Goal: Transaction & Acquisition: Obtain resource

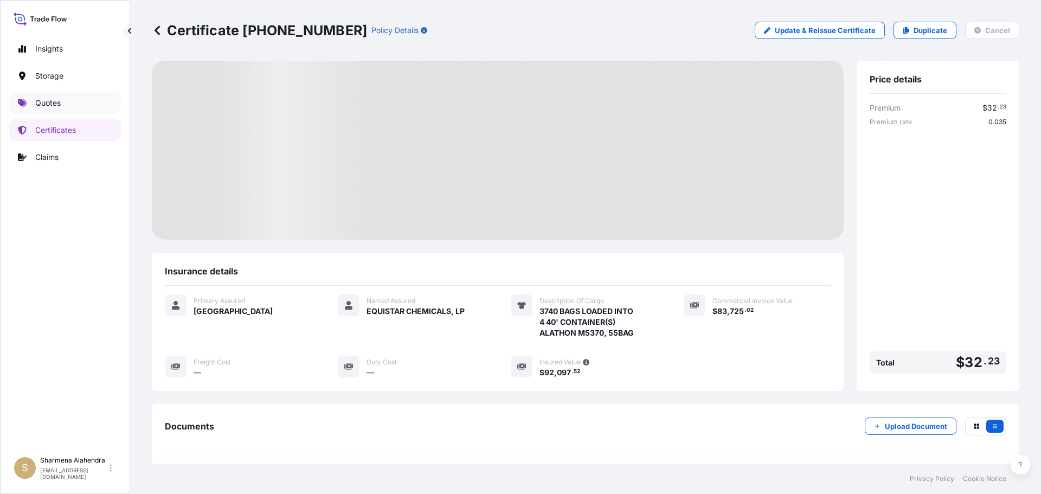
click at [54, 111] on link "Quotes" at bounding box center [65, 103] width 112 height 22
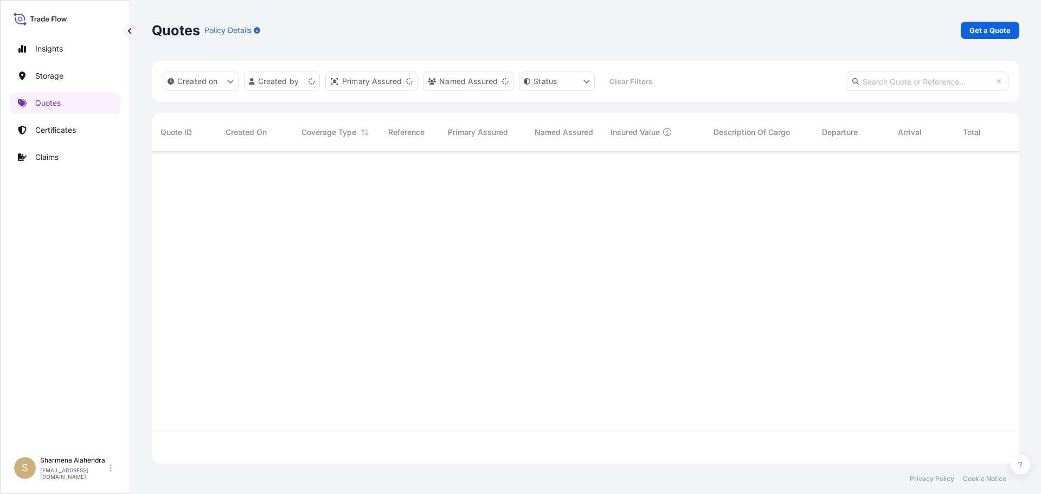
scroll to position [310, 860]
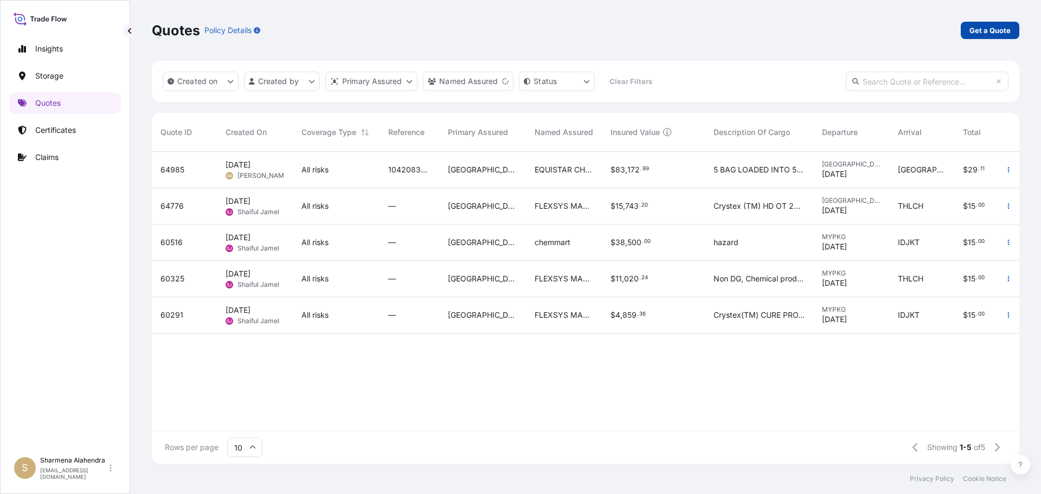
click at [994, 30] on p "Get a Quote" at bounding box center [990, 30] width 41 height 11
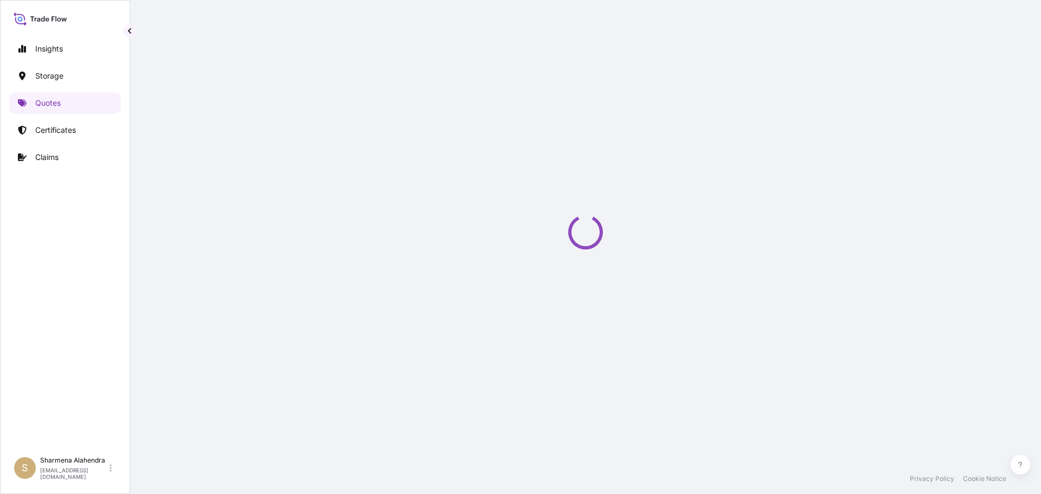
select select "Water"
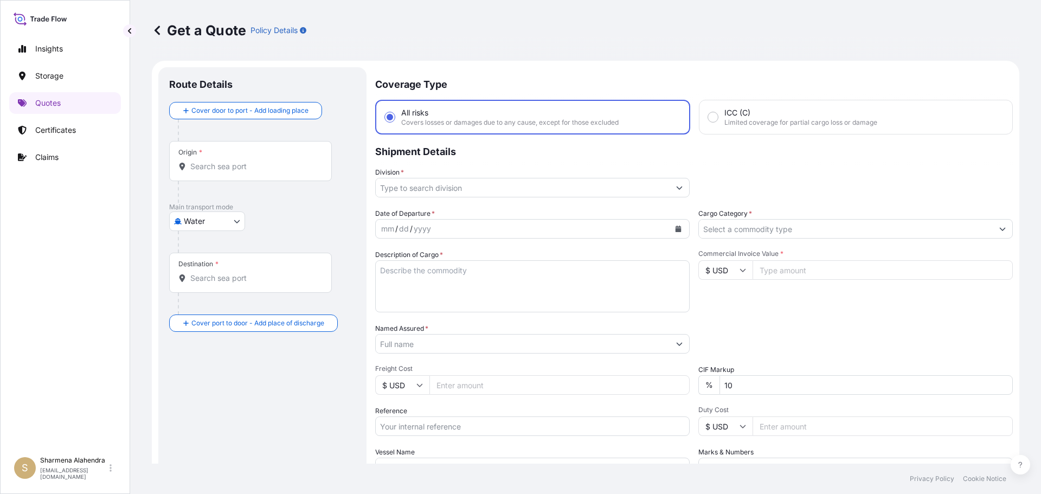
scroll to position [17, 0]
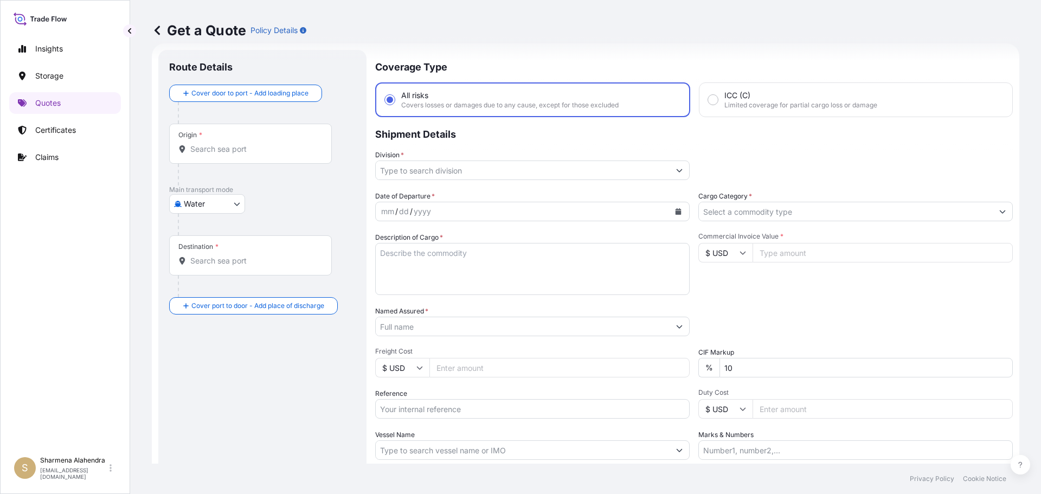
click at [564, 56] on div "Get a Quote Policy Details" at bounding box center [586, 30] width 868 height 61
click at [230, 147] on input "Origin *" at bounding box center [254, 149] width 128 height 11
paste input "[GEOGRAPHIC_DATA], [GEOGRAPHIC_DATA]"
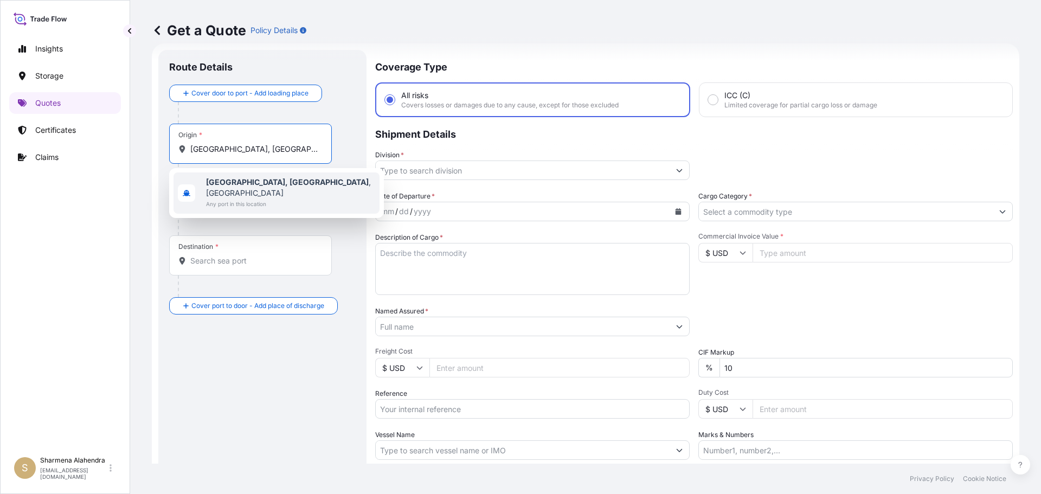
click at [243, 199] on span "Any port in this location" at bounding box center [290, 204] width 169 height 11
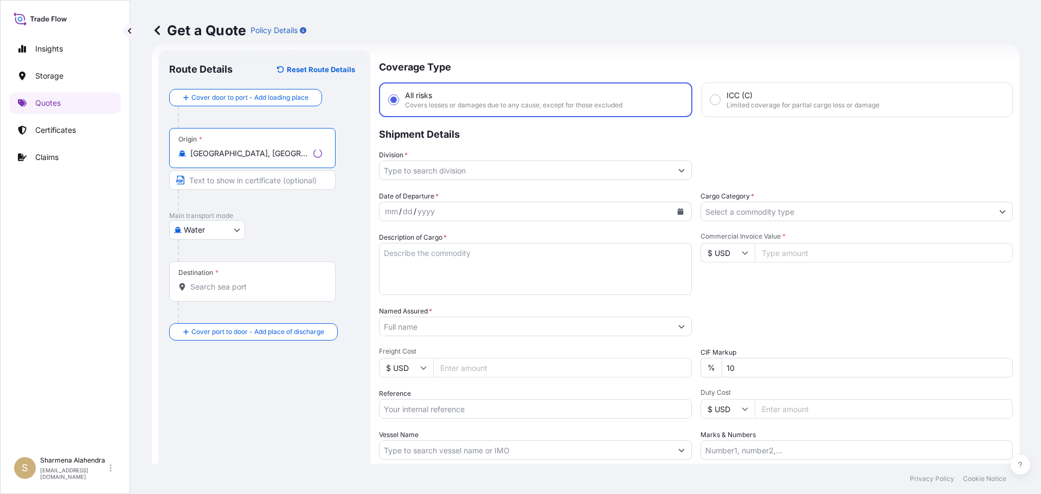
type input "[GEOGRAPHIC_DATA], [GEOGRAPHIC_DATA], [GEOGRAPHIC_DATA]"
drag, startPoint x: 597, startPoint y: 62, endPoint x: 587, endPoint y: 67, distance: 10.7
click at [597, 62] on p "Coverage Type" at bounding box center [694, 66] width 638 height 33
click at [222, 281] on div "Destination *" at bounding box center [250, 281] width 163 height 40
click at [222, 281] on input "Destination *" at bounding box center [254, 286] width 128 height 11
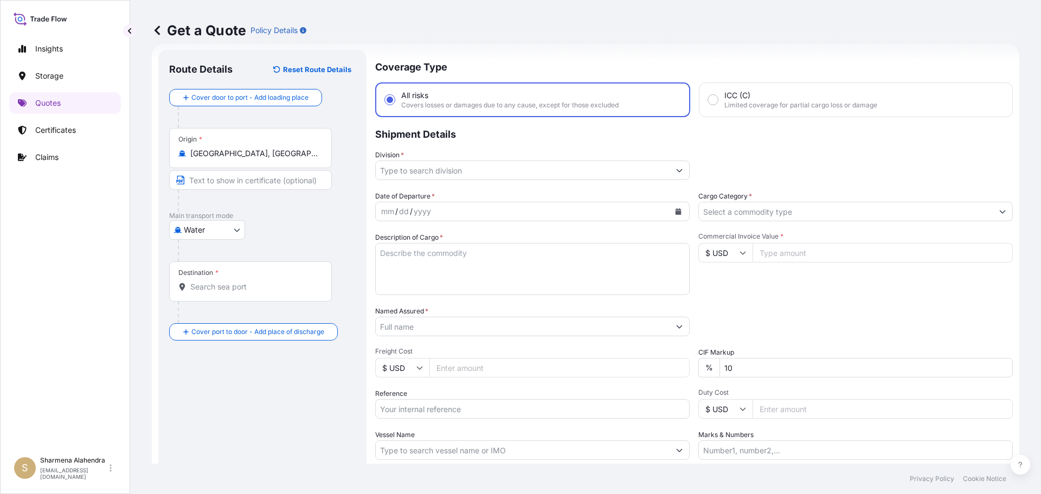
paste input "[PERSON_NAME], [GEOGRAPHIC_DATA]"
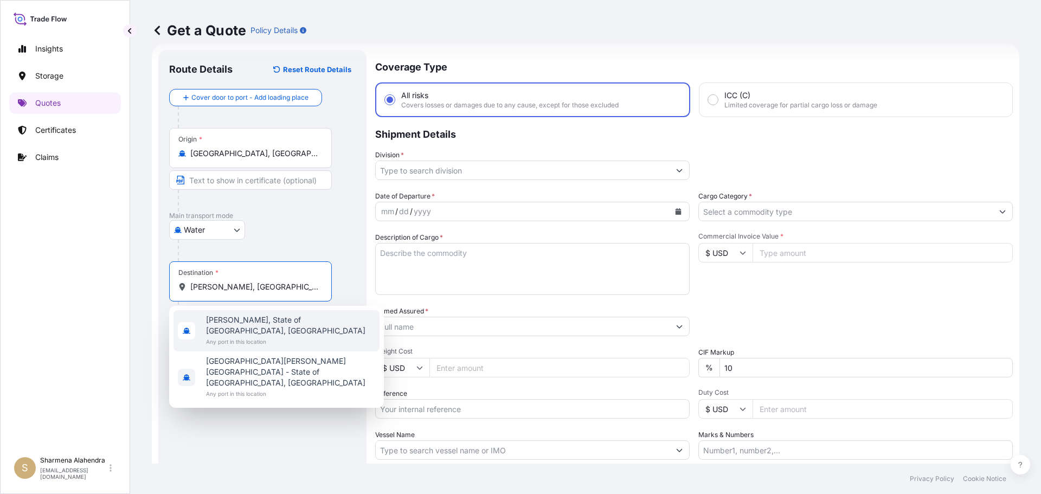
click at [234, 336] on span "Any port in this location" at bounding box center [290, 341] width 169 height 11
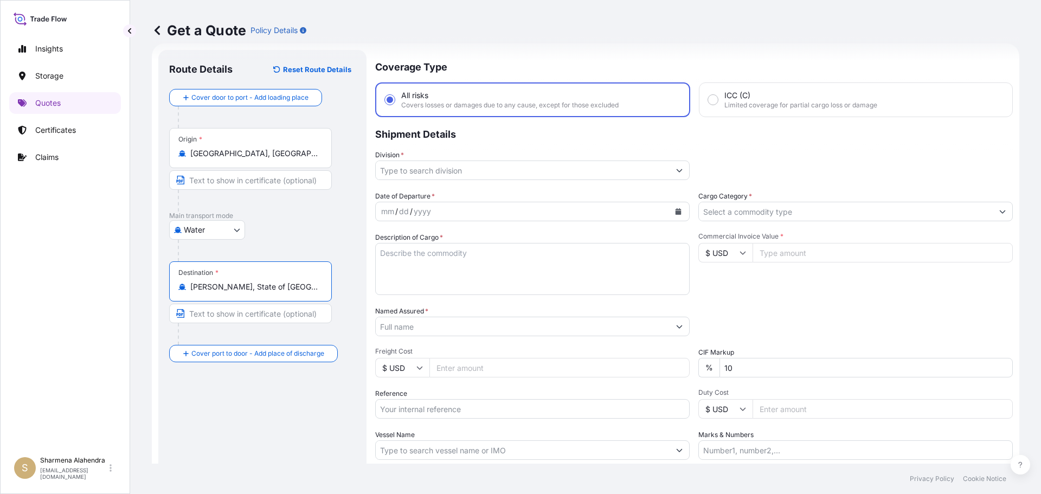
type input "[PERSON_NAME], State of [GEOGRAPHIC_DATA], [GEOGRAPHIC_DATA]"
click at [447, 175] on input "Division *" at bounding box center [523, 171] width 294 height 20
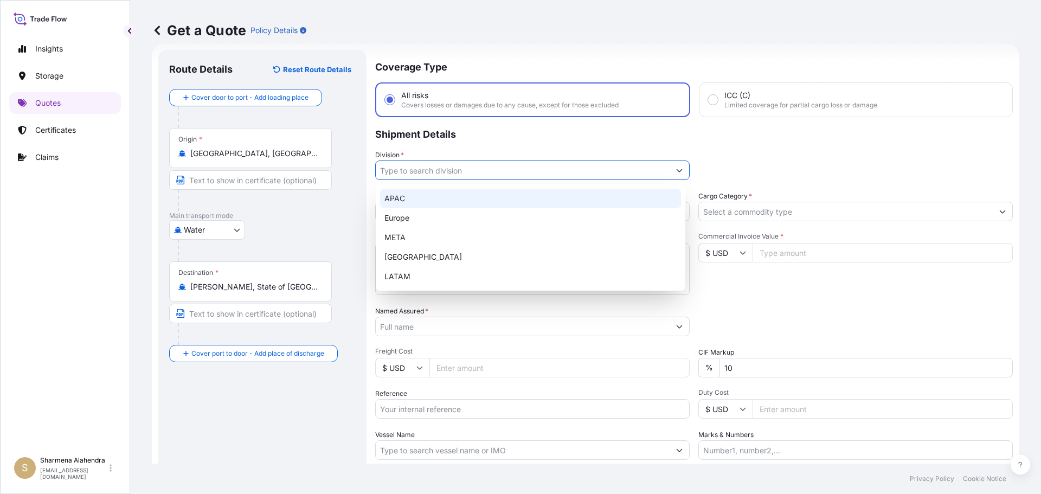
click at [414, 201] on div "APAC" at bounding box center [530, 199] width 301 height 20
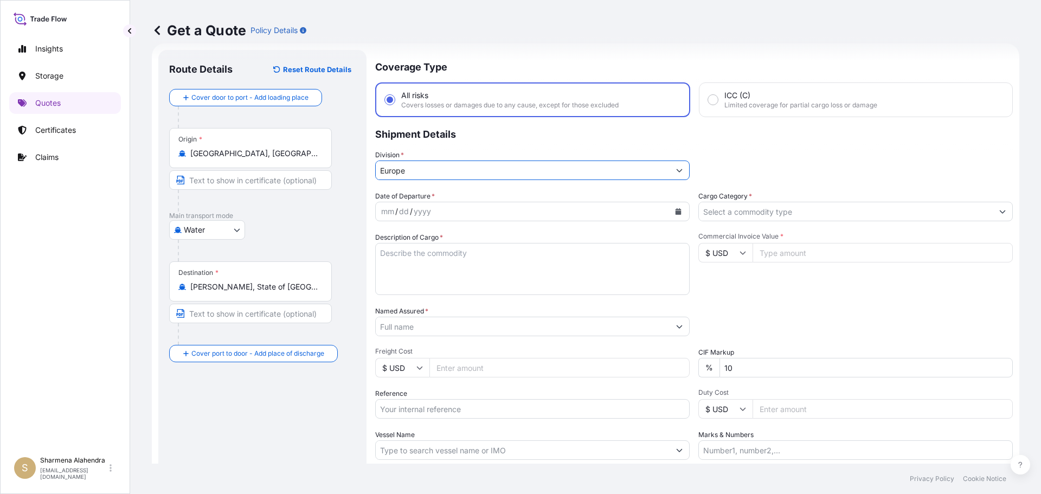
click at [675, 214] on icon "Calendar" at bounding box center [678, 211] width 7 height 7
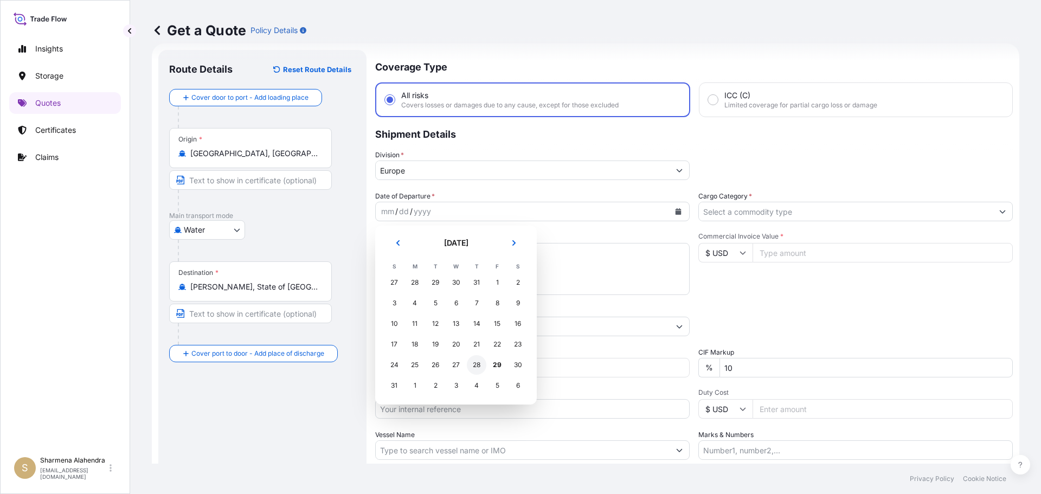
click at [478, 367] on div "28" at bounding box center [477, 365] width 20 height 20
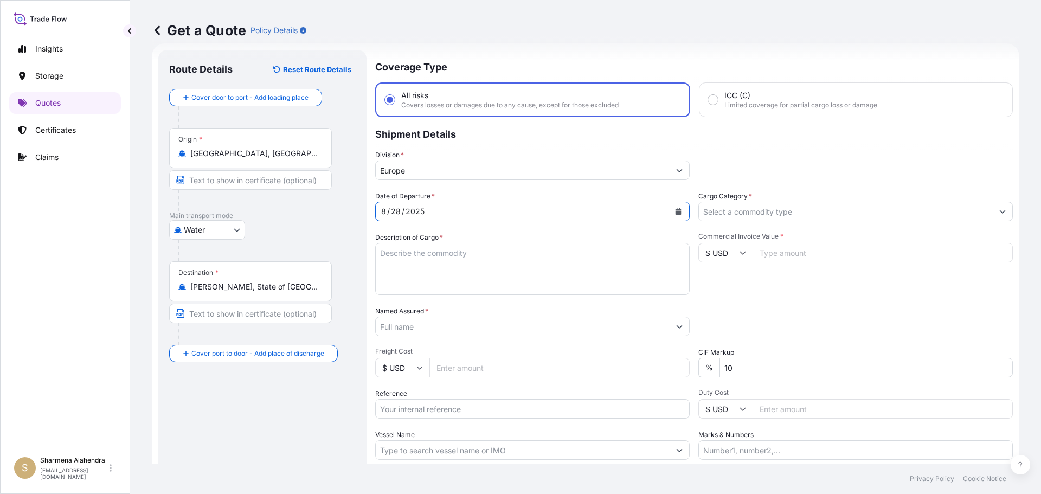
click at [469, 167] on input "Europe" at bounding box center [523, 171] width 294 height 20
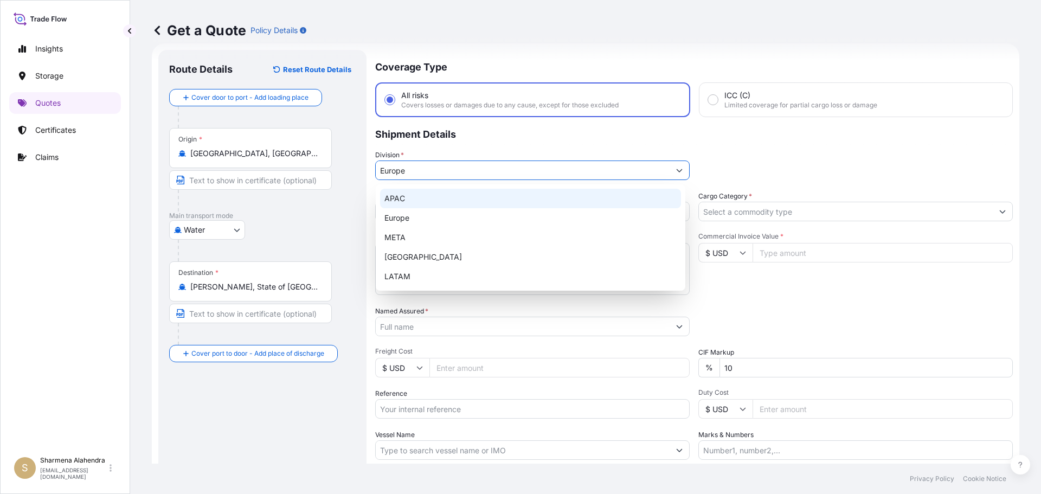
click at [406, 196] on div "APAC" at bounding box center [530, 199] width 301 height 20
type input "APAC"
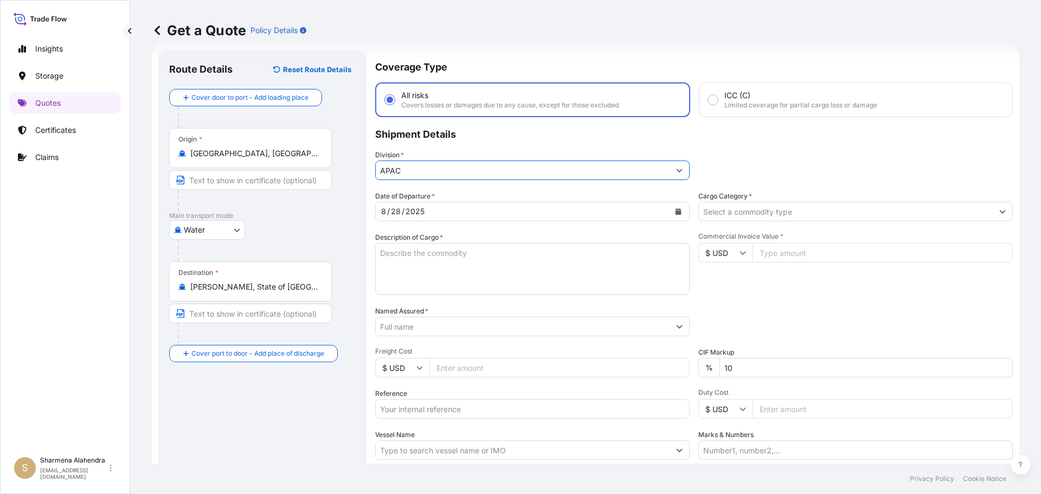
click at [432, 273] on textarea "Description of Cargo *" at bounding box center [532, 269] width 315 height 52
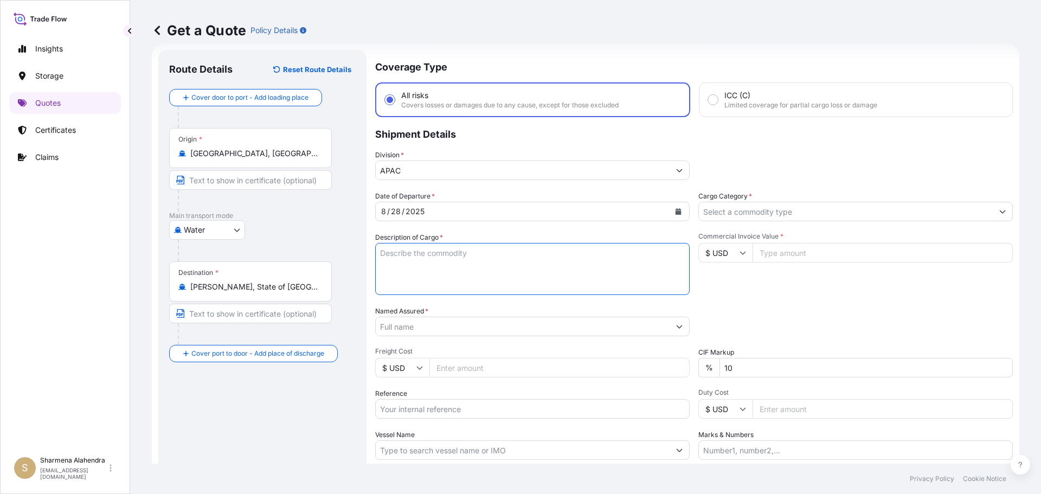
click at [575, 249] on textarea "Description of Cargo *" at bounding box center [532, 269] width 315 height 52
paste textarea "BULK UNPACKED LOADED INTO 1 20' CONTAINER(S) DIPROPYLENE GLYCOL FRAGRANCE, FLEX…"
click at [380, 249] on textarea "BULK UNPACKED LOADED INTO 1 20' CONTAINER(S) DIPROPYLENE GLYCOL FRAGRANCE, FLEX…" at bounding box center [532, 269] width 315 height 52
type textarea "1 BULK UNPACKED LOADED INTO 1 20' CONTAINER(S) DIPROPYLENE GLYCOL FRAGRANCE, FL…"
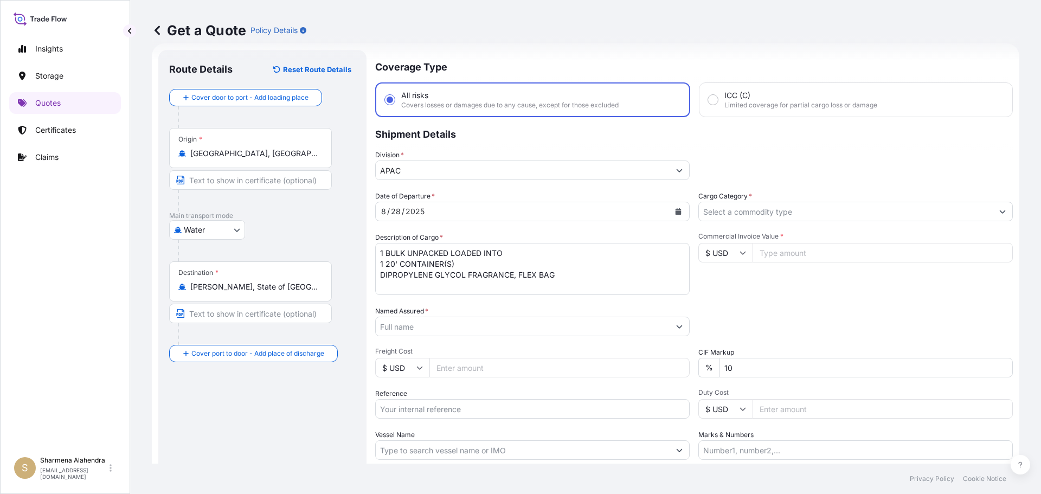
click at [561, 330] on input "Named Assured *" at bounding box center [523, 327] width 294 height 20
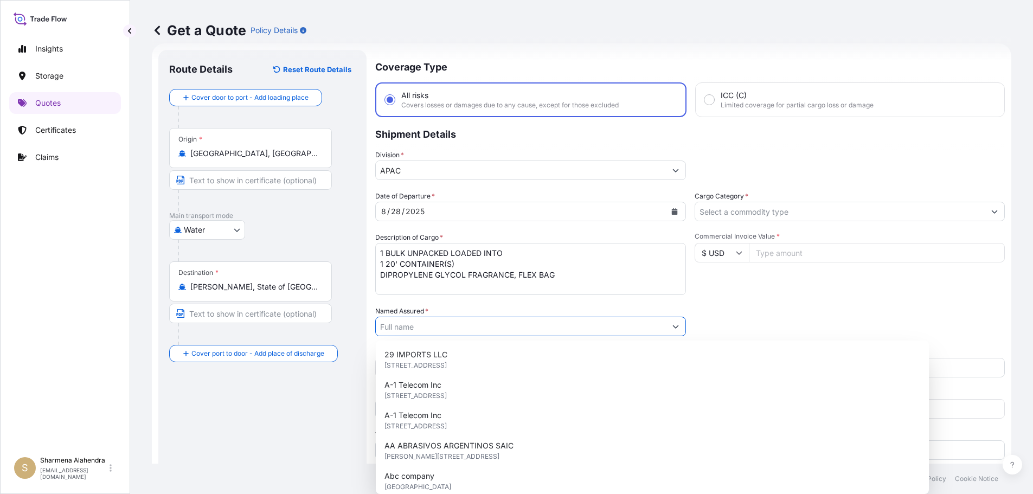
paste input "LYONDELL CHEMICAL COMPANY"
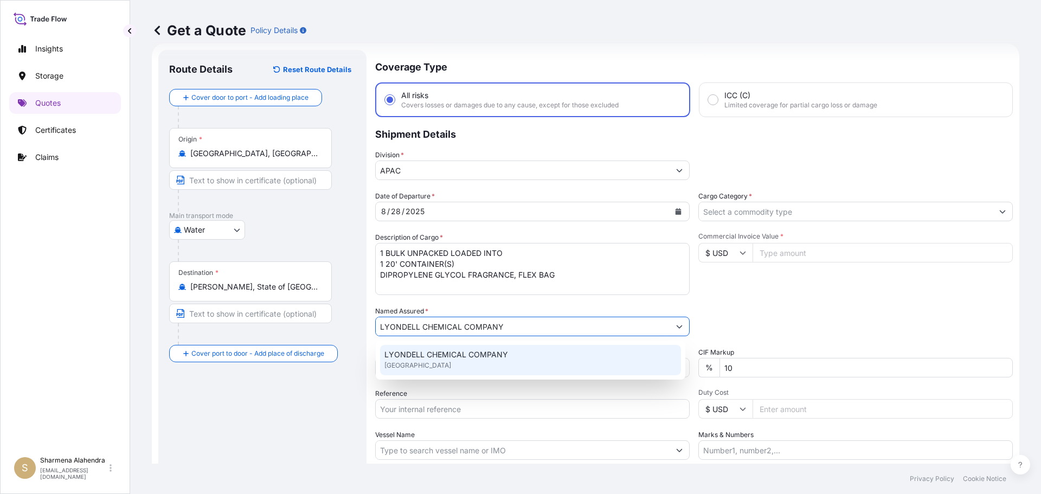
click at [447, 351] on span "LYONDELL CHEMICAL COMPANY" at bounding box center [447, 354] width 124 height 11
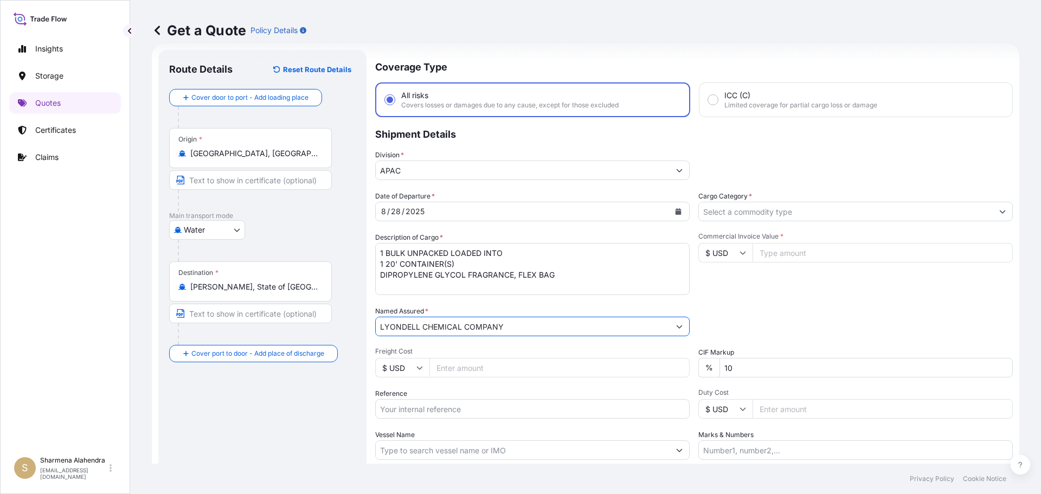
type input "LYONDELL CHEMICAL COMPANY"
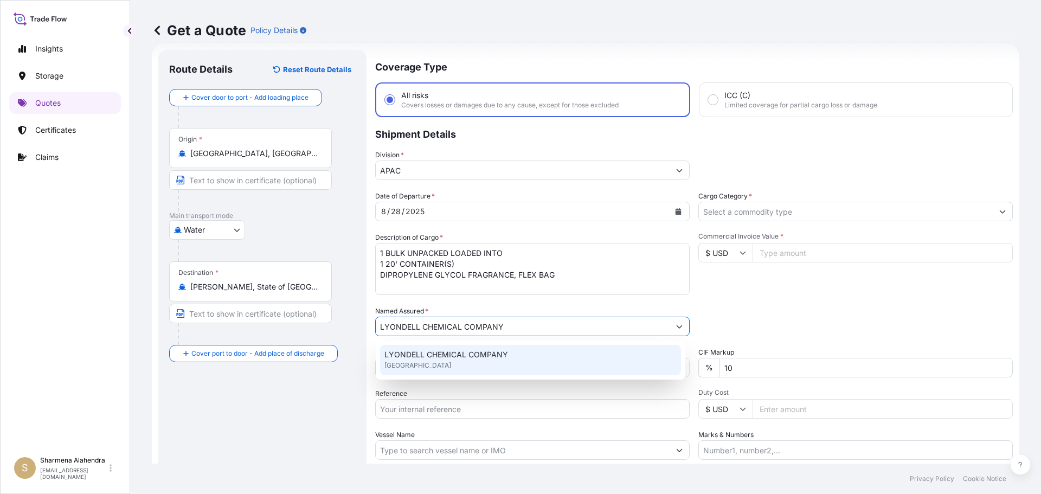
click at [409, 409] on input "Reference" at bounding box center [532, 409] width 315 height 20
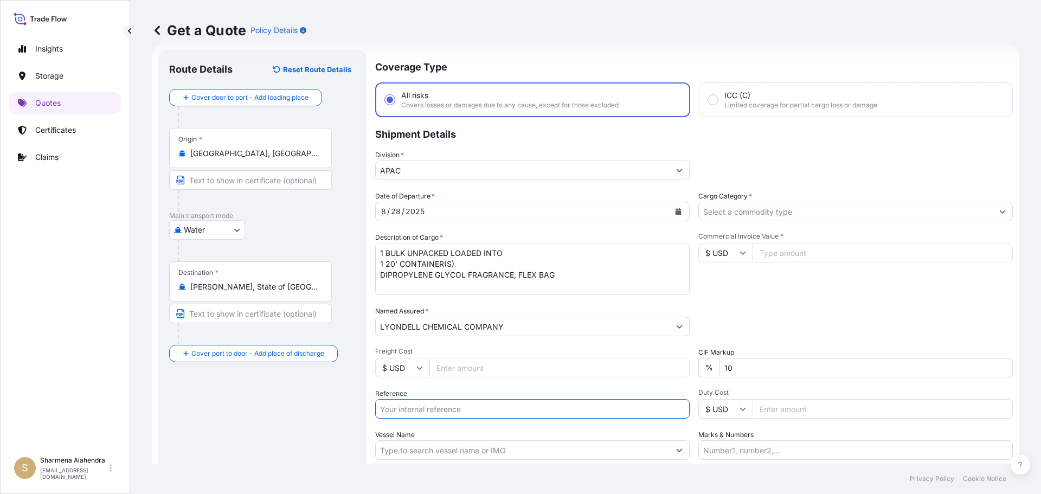
paste input "10420846389"
paste input "5013205560"
type input "10420846389/5013205560"
click at [470, 451] on input "Vessel Name" at bounding box center [523, 450] width 294 height 20
click at [579, 444] on input "Vessel Name" at bounding box center [523, 450] width 294 height 20
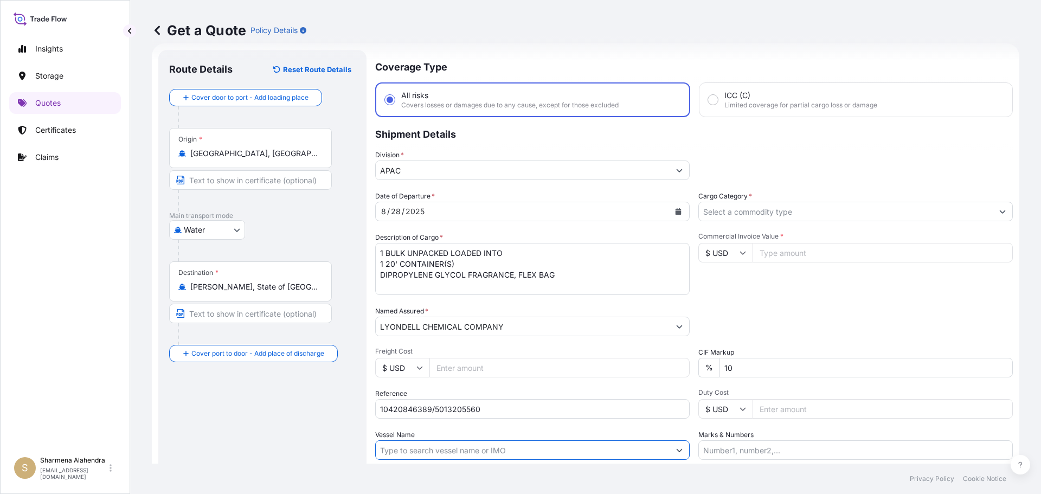
paste input "ALESSIA"
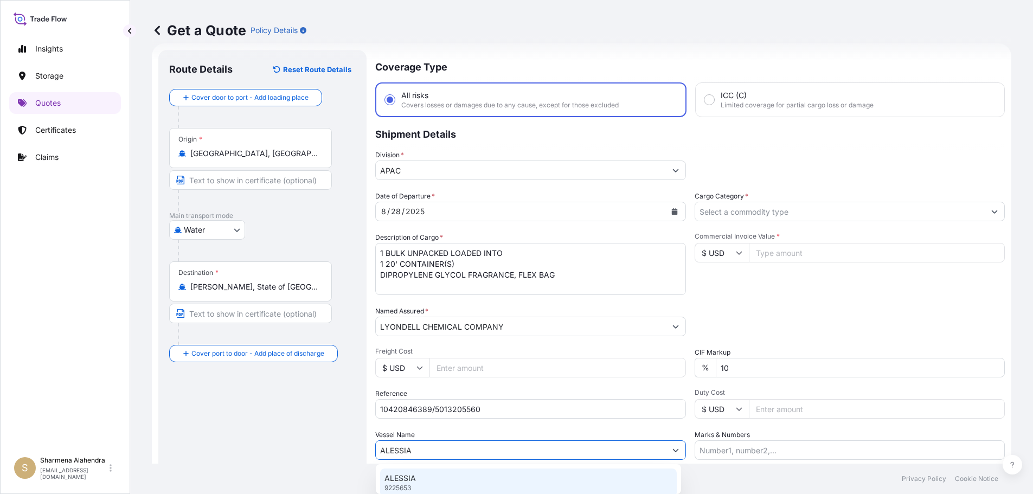
click at [468, 471] on div "ALESSIA 9225653" at bounding box center [528, 483] width 297 height 28
type input "ALESSIA"
click at [788, 209] on input "Cargo Category *" at bounding box center [846, 212] width 294 height 20
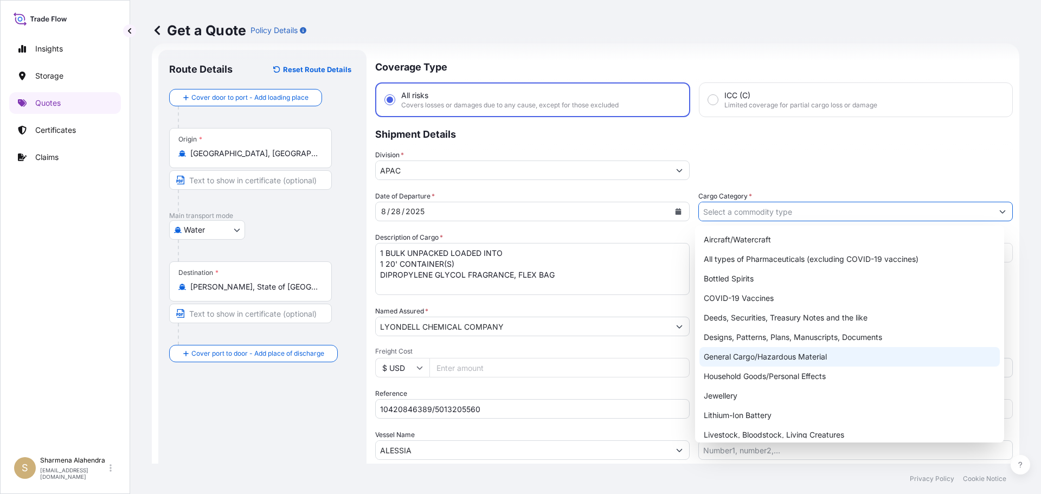
click at [731, 364] on div "General Cargo/Hazardous Material" at bounding box center [850, 357] width 301 height 20
type input "General Cargo/Hazardous Material"
click at [759, 363] on div "General Cargo/Hazardous Material" at bounding box center [850, 357] width 301 height 20
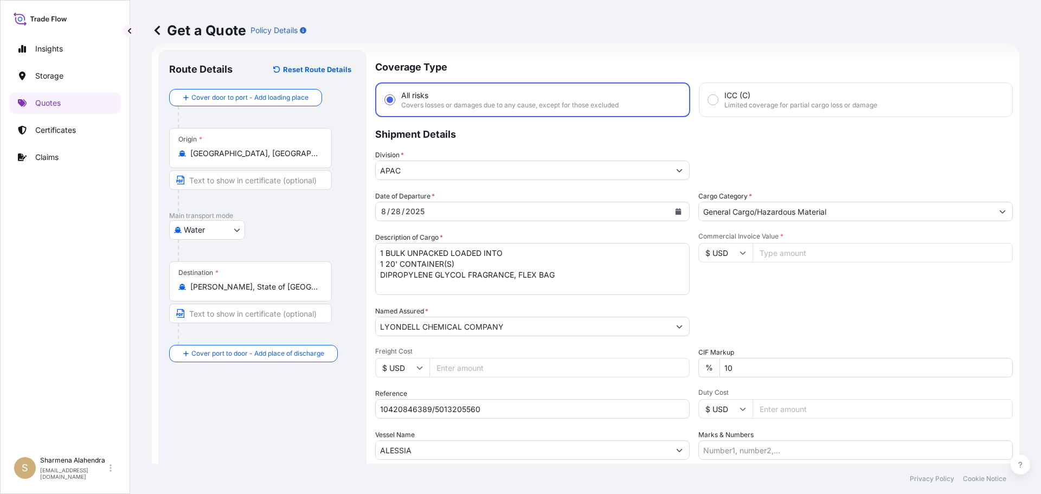
click at [791, 251] on input "Commercial Invoice Value *" at bounding box center [883, 253] width 260 height 20
paste input "24953.13"
type input "24953.14"
click at [801, 295] on div "Date of Departure * [DATE] Cargo Category * General Cargo/Hazardous Material De…" at bounding box center [694, 325] width 638 height 269
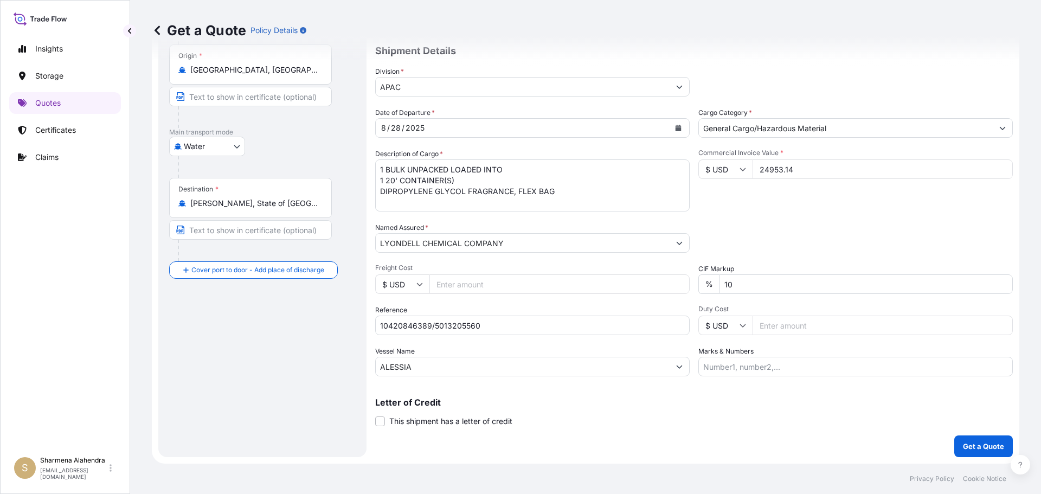
click at [778, 391] on div "Letter of Credit This shipment has a letter of credit Letter of credit * Letter…" at bounding box center [694, 406] width 638 height 42
click at [751, 393] on div "Letter of Credit This shipment has a letter of credit Letter of credit * Letter…" at bounding box center [694, 406] width 638 height 42
click at [750, 396] on div "Letter of Credit This shipment has a letter of credit Letter of credit * Letter…" at bounding box center [694, 406] width 638 height 42
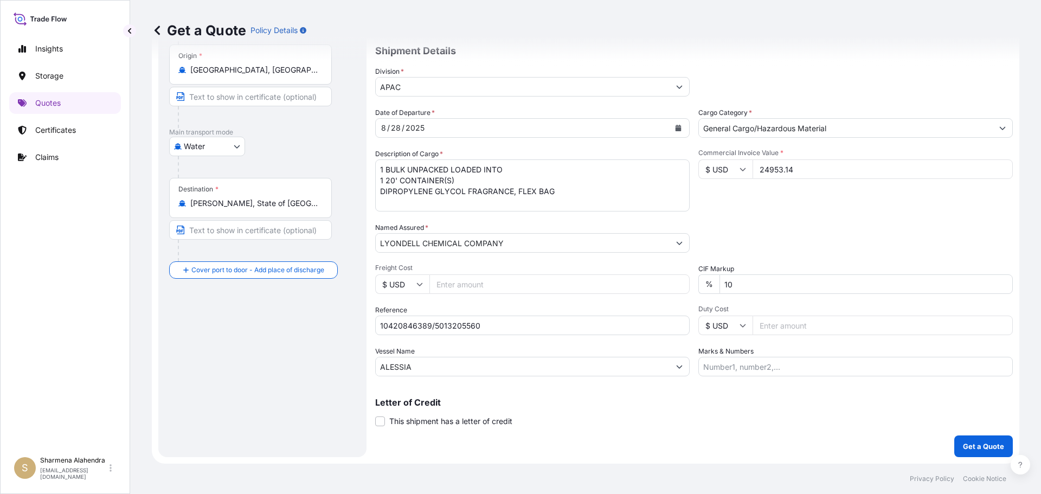
click at [712, 429] on div "Coverage Type All risks Covers losses or damages due to any cause, except for t…" at bounding box center [694, 211] width 638 height 491
click at [741, 399] on p "Letter of Credit" at bounding box center [694, 402] width 638 height 9
click at [786, 368] on input "Marks & Numbers" at bounding box center [856, 367] width 315 height 20
paste input "CUSTOMER PO NUMBER 4900879826"
type input "CUSTOMER PO NUMBER 4900879826"
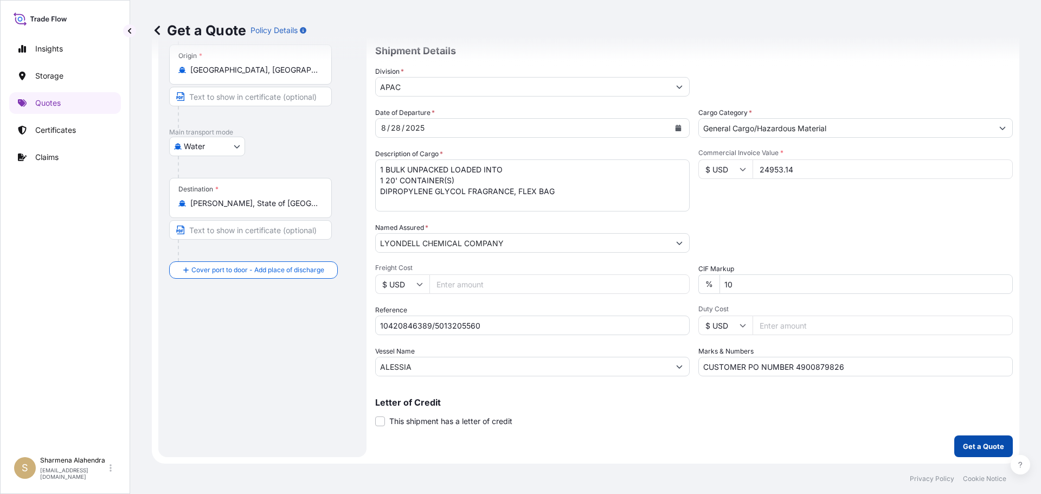
click at [965, 448] on p "Get a Quote" at bounding box center [983, 446] width 41 height 11
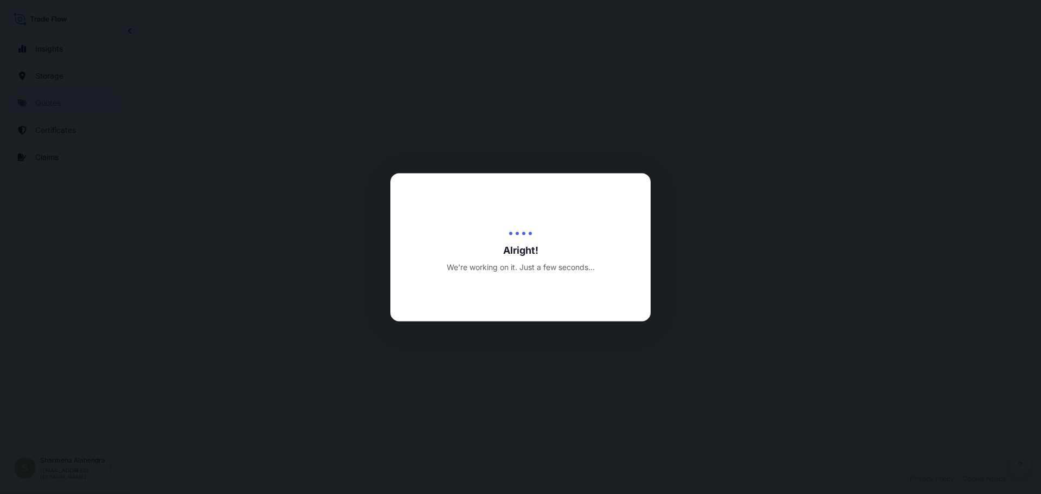
select select "Water"
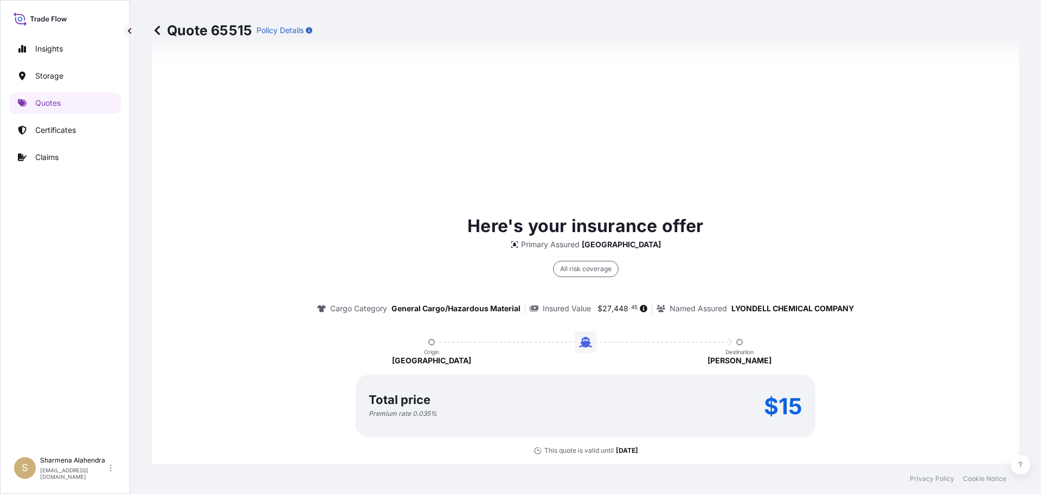
scroll to position [684, 0]
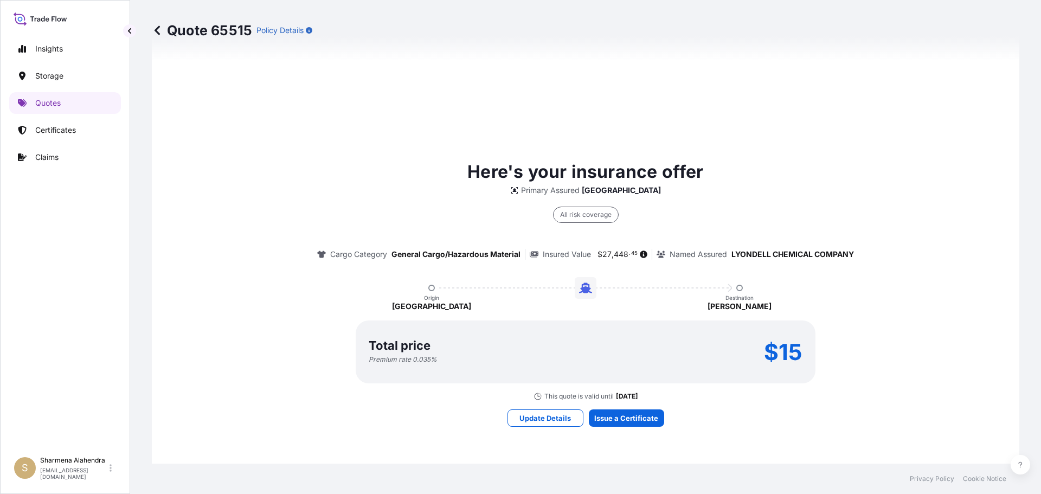
click at [156, 30] on icon at bounding box center [157, 29] width 5 height 9
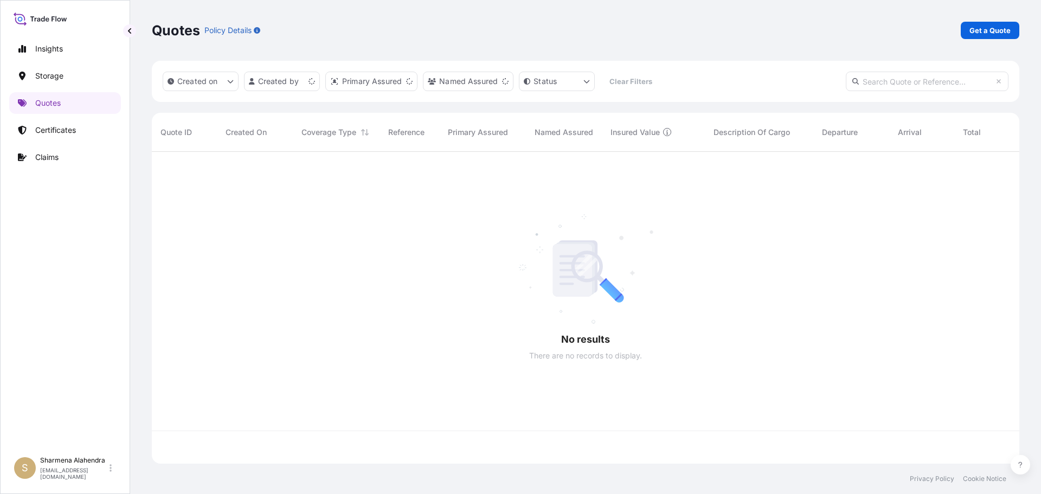
scroll to position [310, 860]
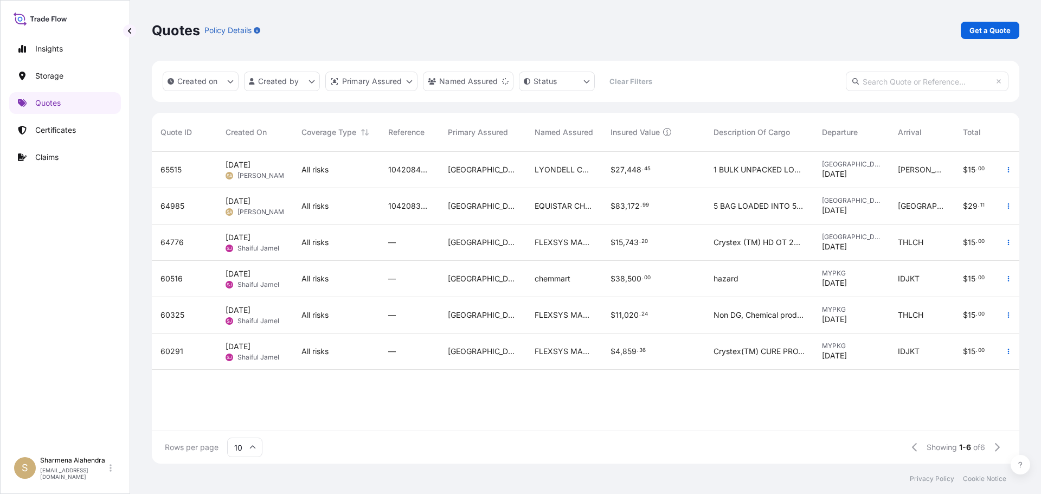
click at [405, 172] on span "10420846389/5013205560" at bounding box center [409, 169] width 42 height 11
select select "Water"
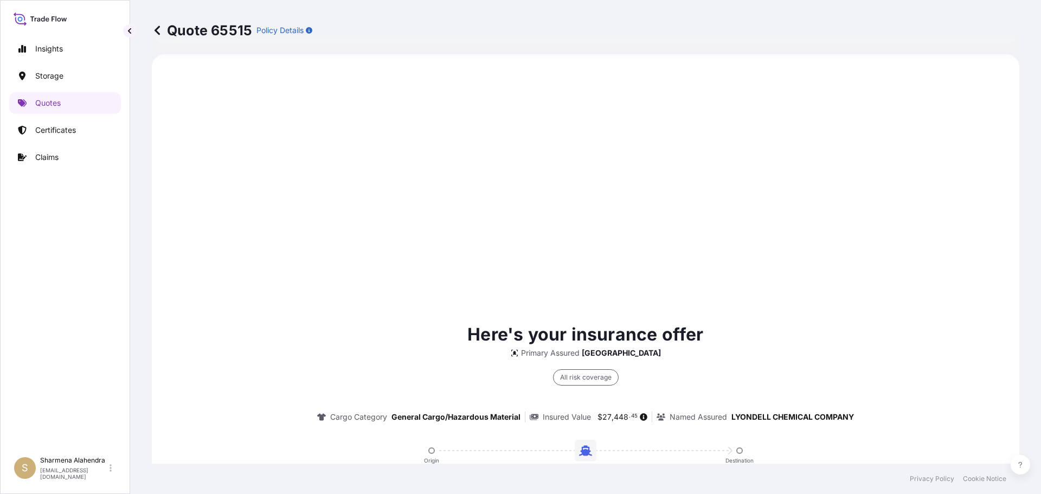
scroll to position [684, 0]
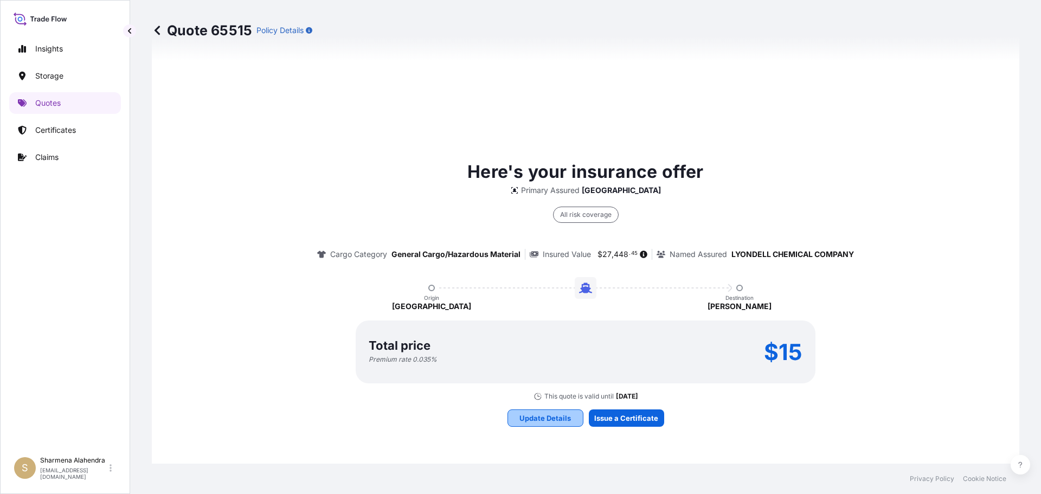
click at [538, 419] on p "Update Details" at bounding box center [546, 418] width 52 height 11
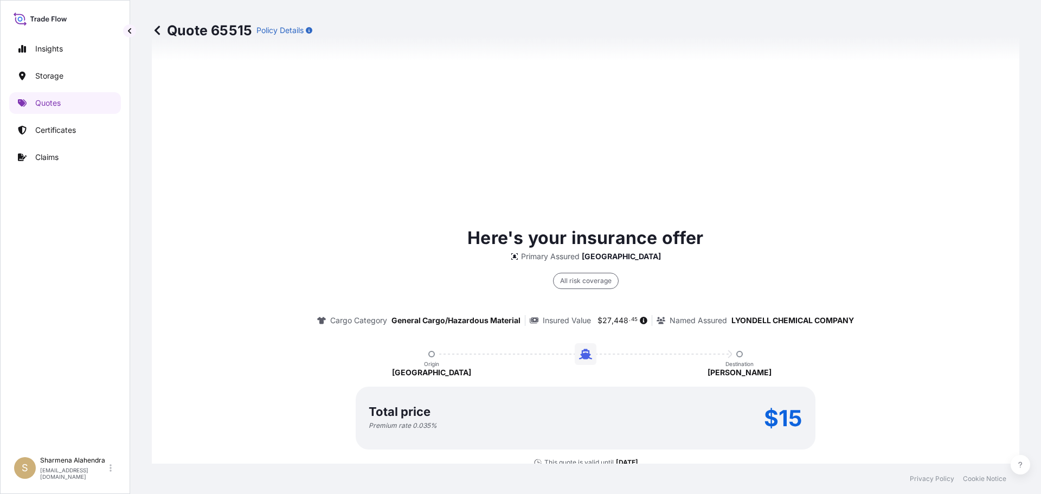
scroll to position [1551, 0]
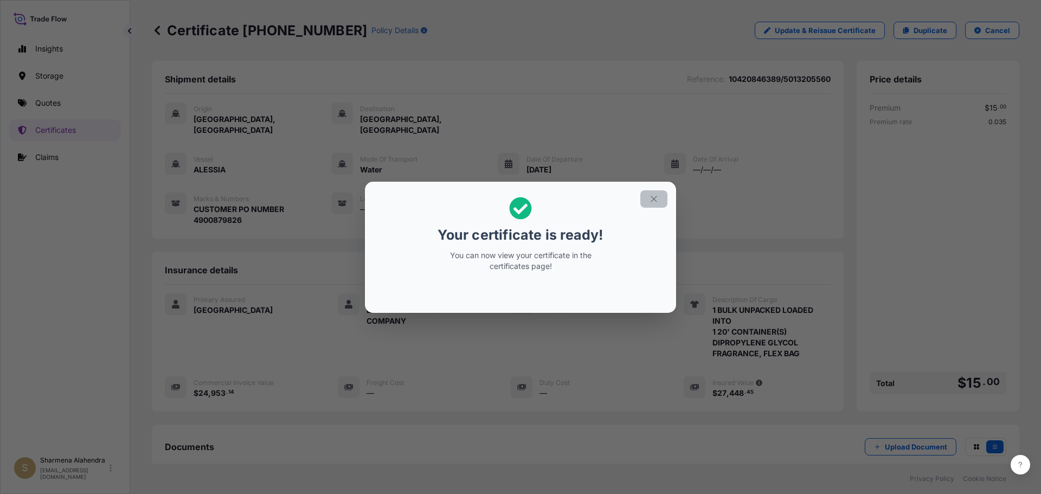
click at [650, 200] on icon "button" at bounding box center [654, 199] width 10 height 10
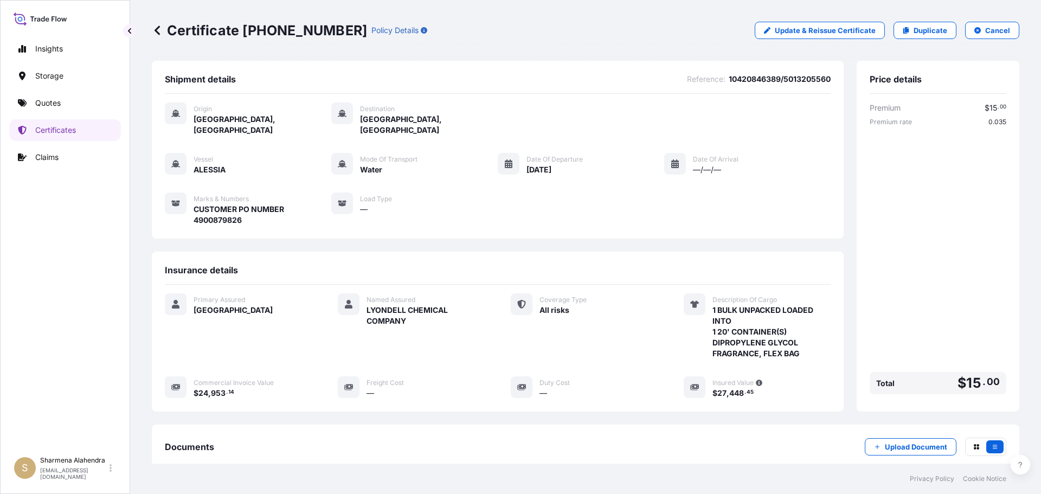
scroll to position [119, 0]
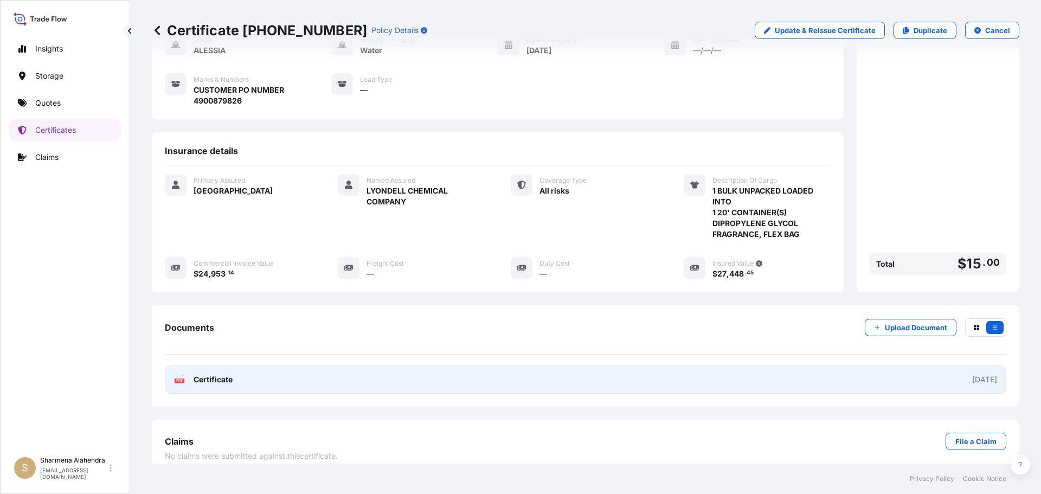
click at [487, 366] on link "PDF Certificate [DATE]" at bounding box center [586, 380] width 842 height 28
